Goal: Transaction & Acquisition: Purchase product/service

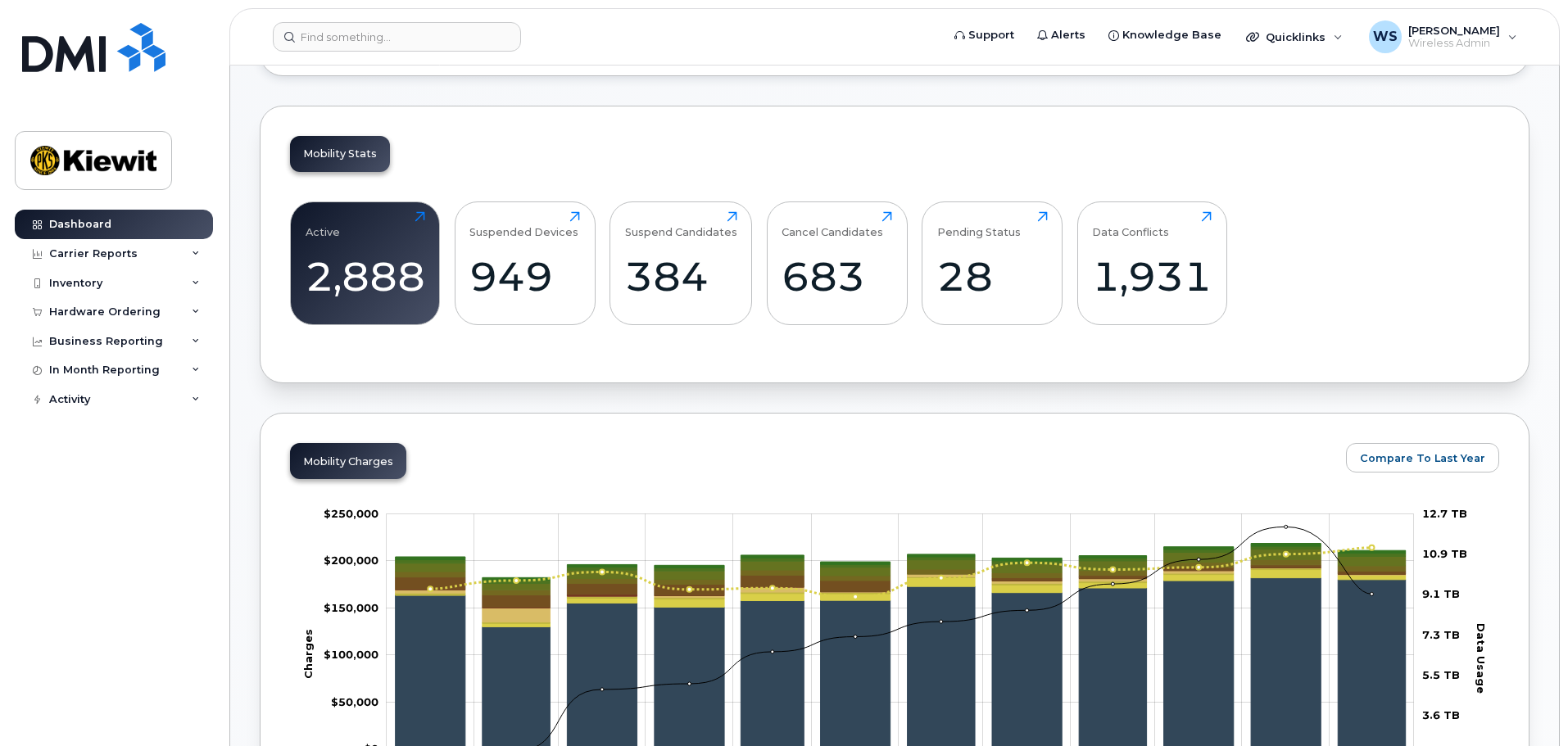
scroll to position [246, 0]
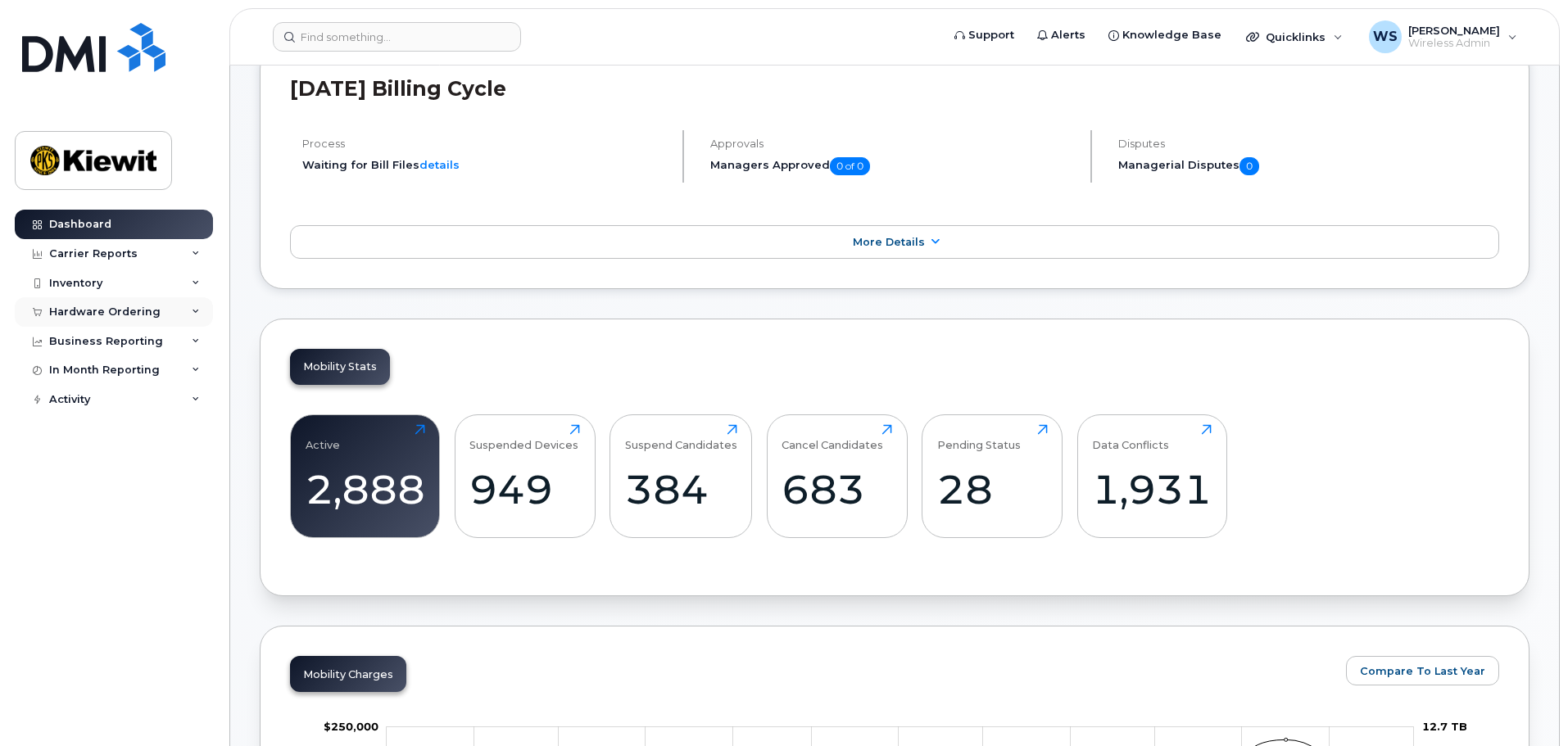
click at [121, 309] on div "Hardware Ordering" at bounding box center [105, 312] width 111 height 13
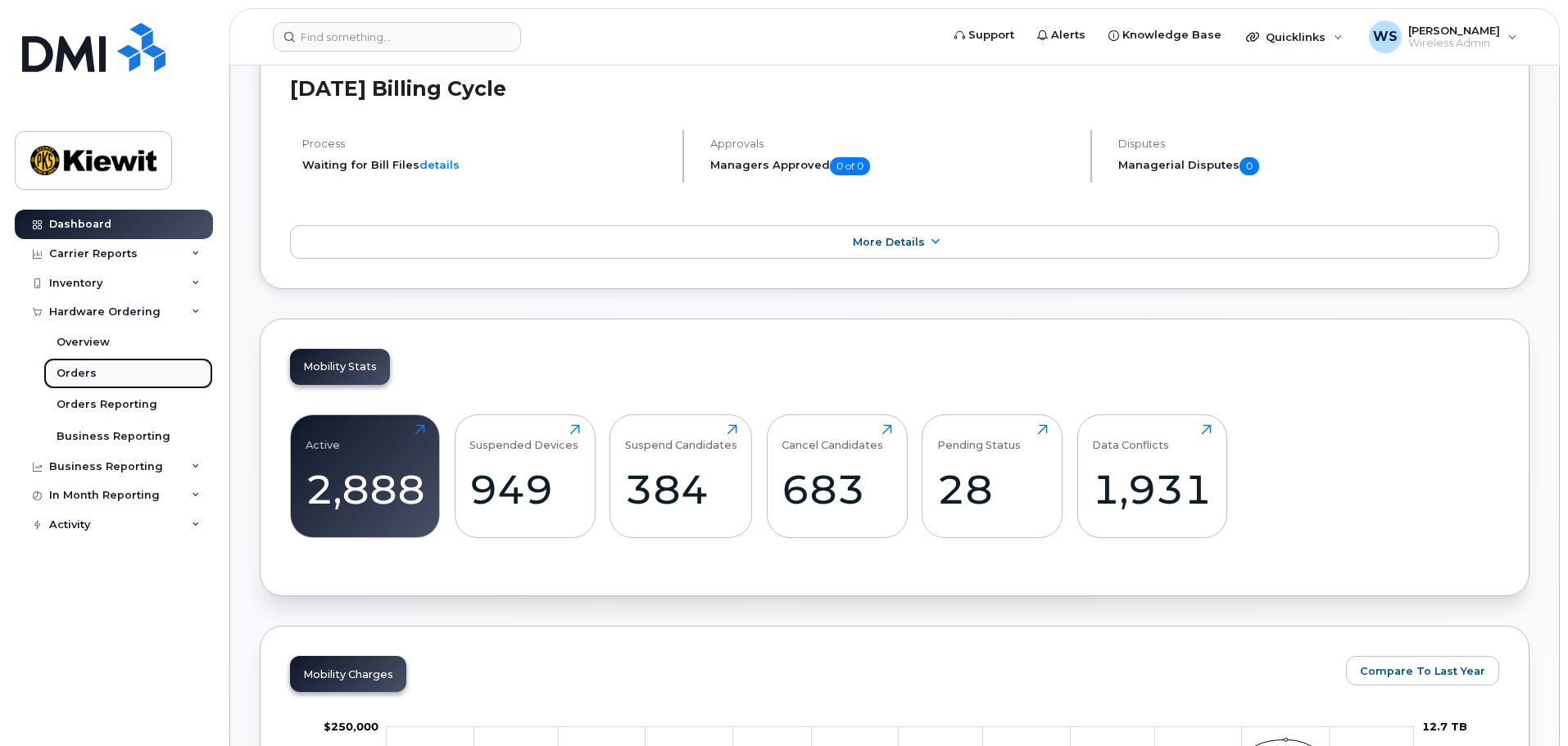
click at [83, 370] on div "Orders" at bounding box center [77, 373] width 40 height 14
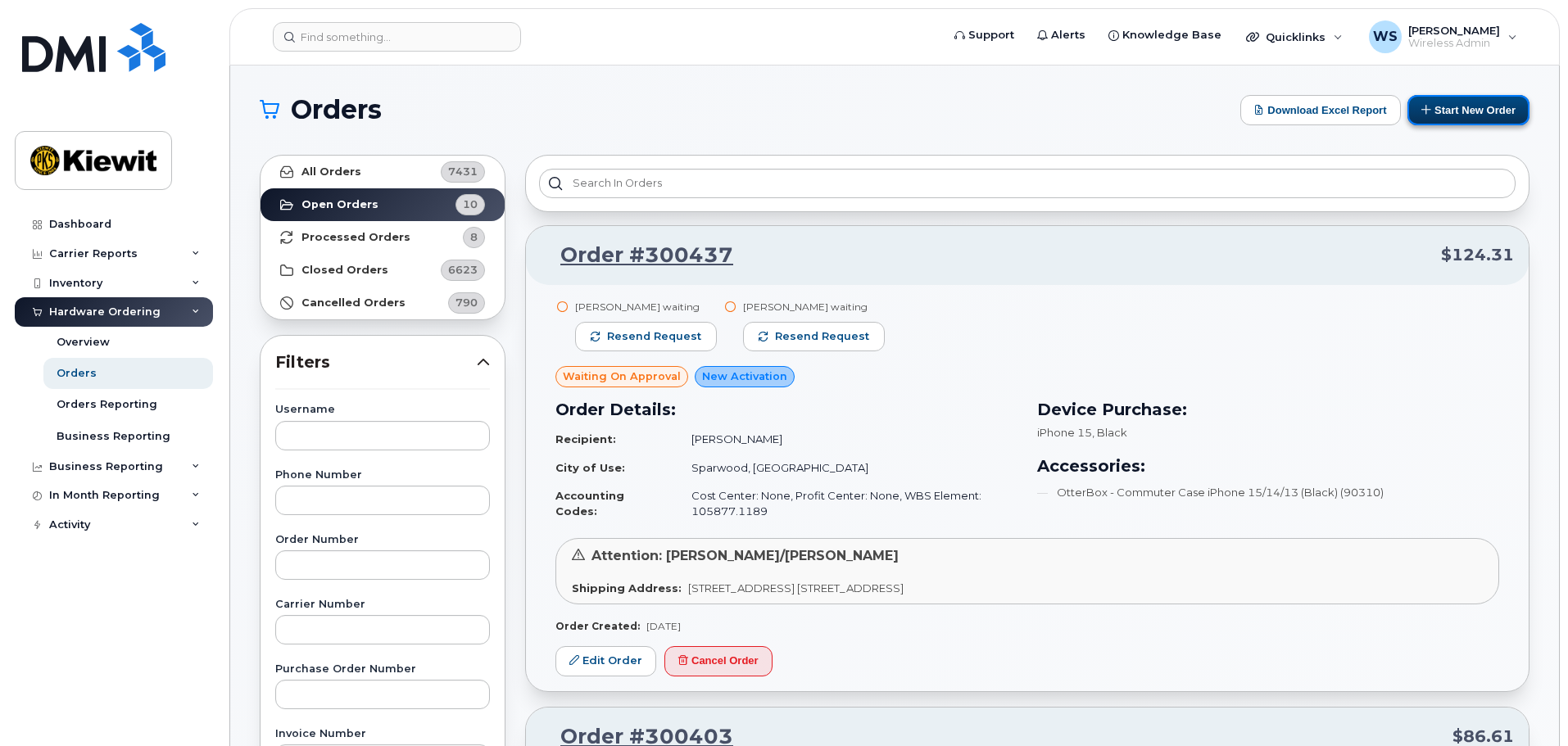
click at [1432, 115] on button "Start New Order" at bounding box center [1469, 110] width 122 height 30
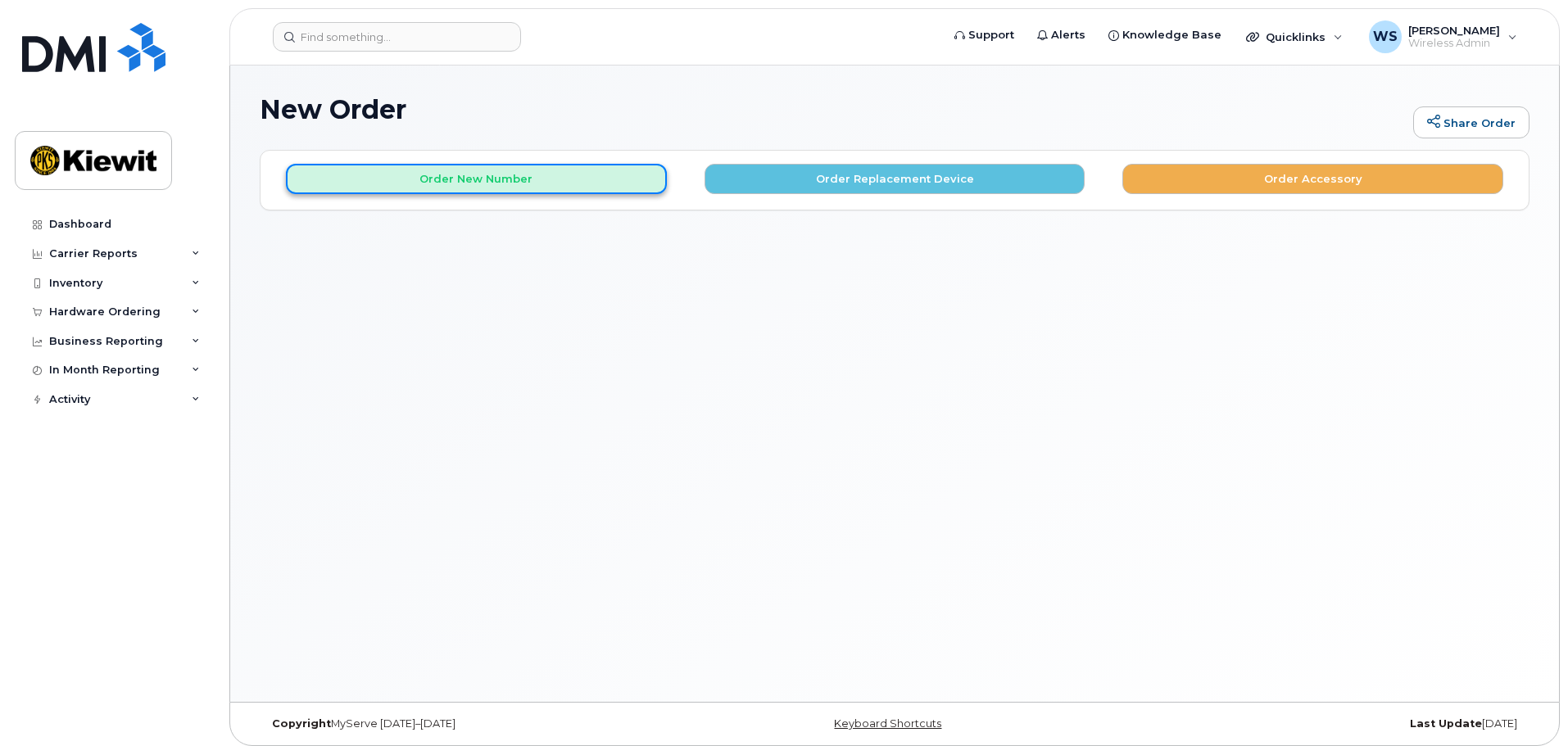
click at [340, 170] on button "Order New Number" at bounding box center [476, 179] width 381 height 30
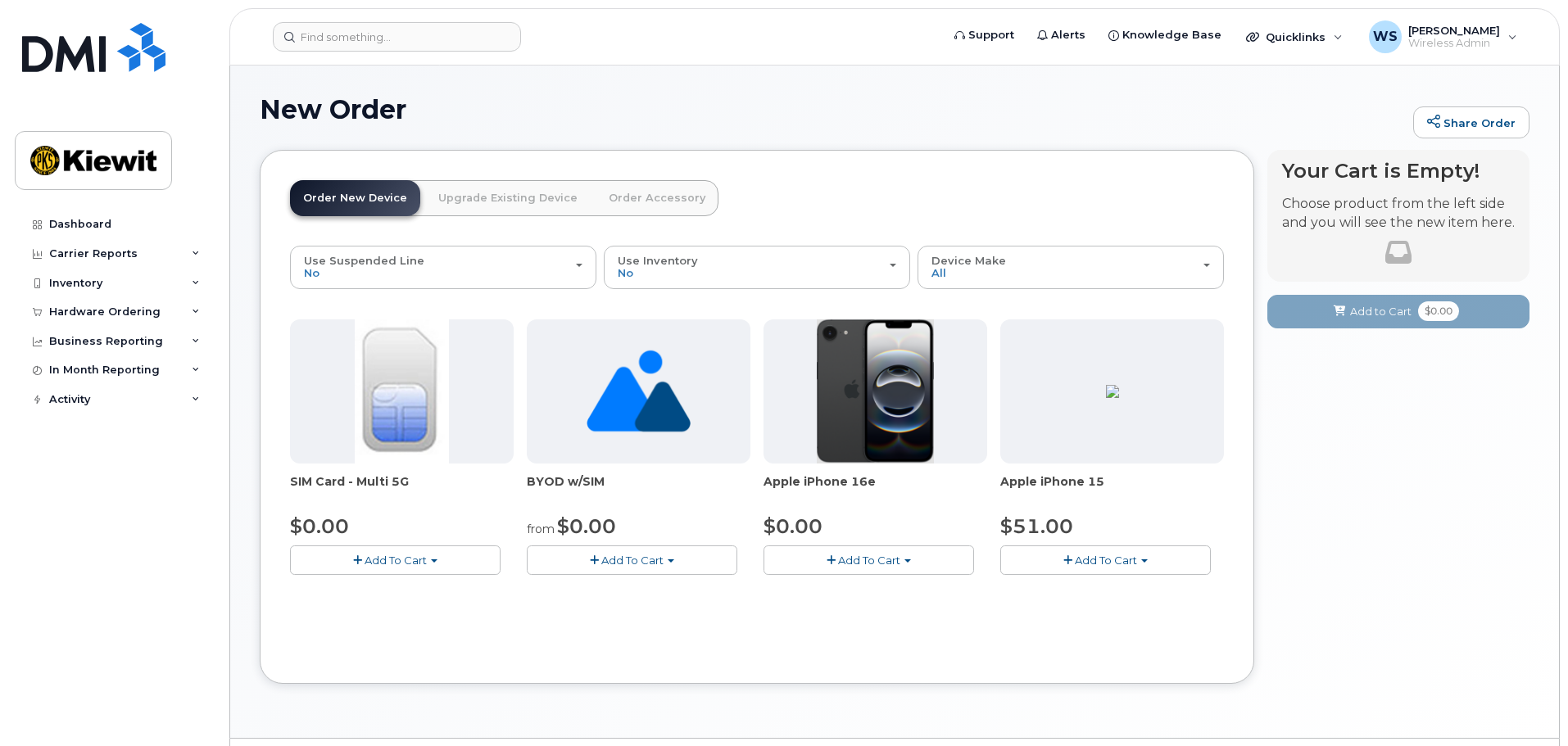
click at [458, 223] on div "Order New Device Upgrade Existing Device Order Accessory Order new device and n…" at bounding box center [504, 213] width 428 height 66
click at [457, 245] on div "Order New Device Upgrade Existing Device Order Accessory Order new device and n…" at bounding box center [504, 213] width 428 height 66
click at [467, 261] on div "Use Suspended Line No" at bounding box center [443, 267] width 278 height 25
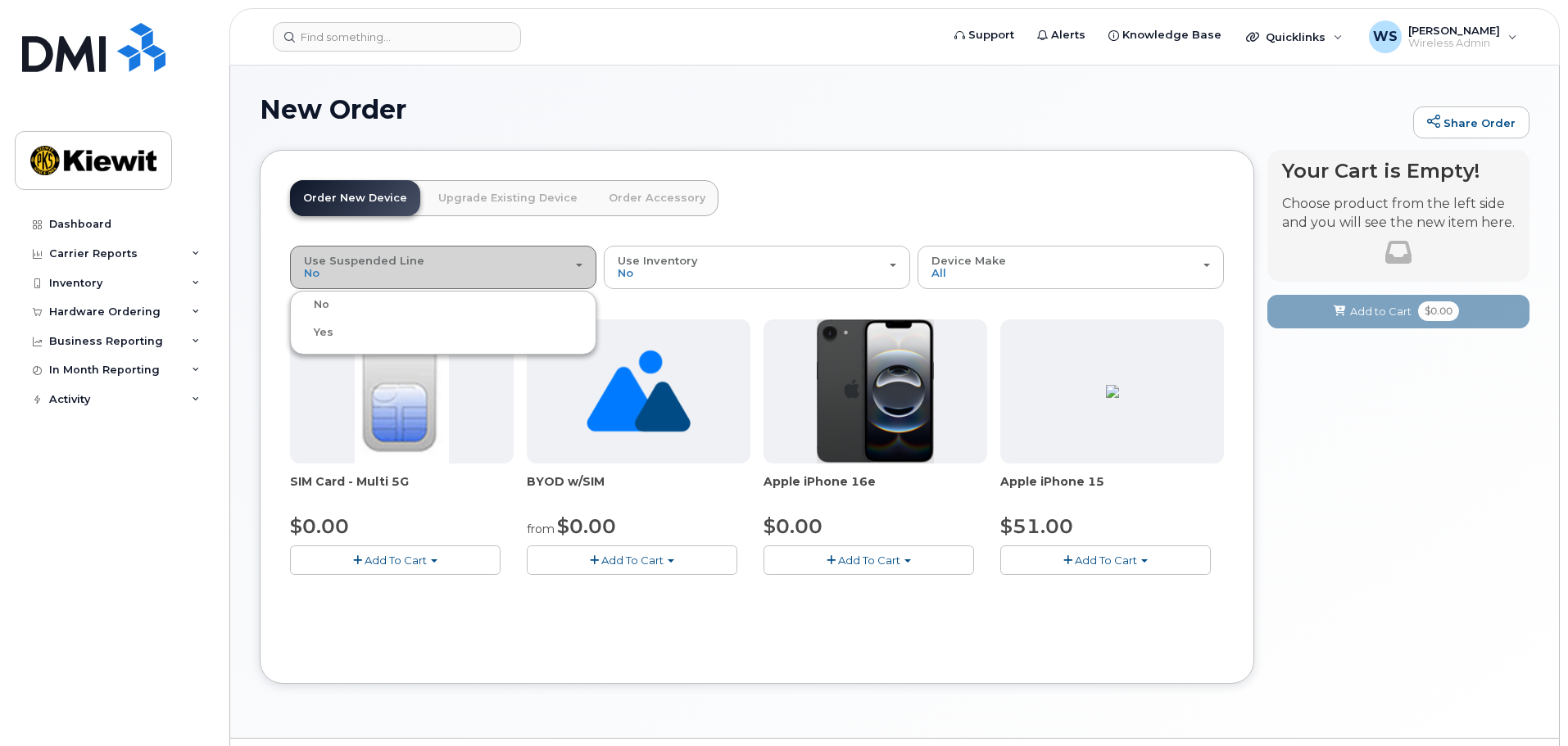
click at [468, 263] on div "Use Suspended Line No" at bounding box center [443, 267] width 278 height 25
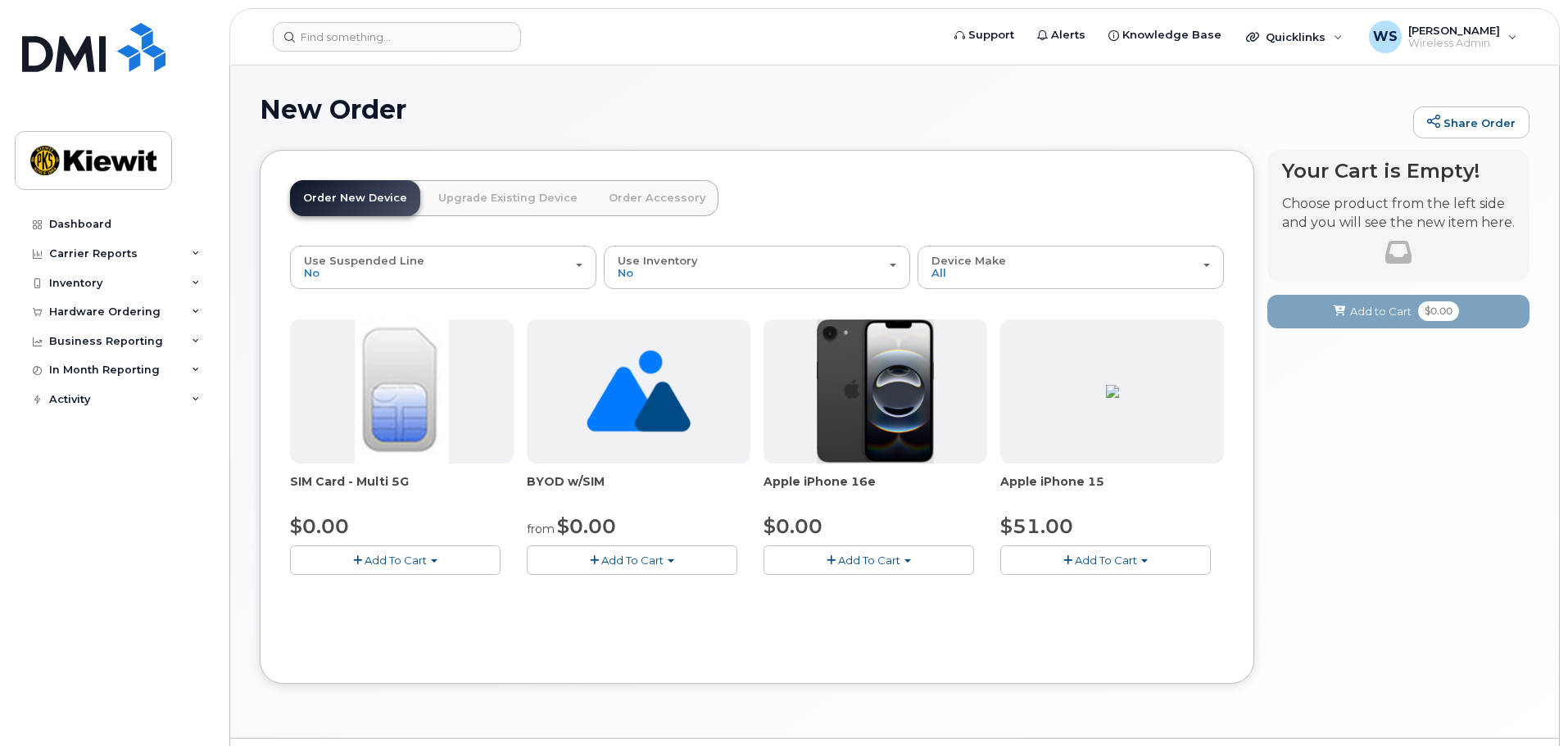
click at [799, 89] on div "New Order Share Order × Share This Order If you want to allow others to create …" at bounding box center [894, 402] width 1329 height 673
